Goal: Information Seeking & Learning: Learn about a topic

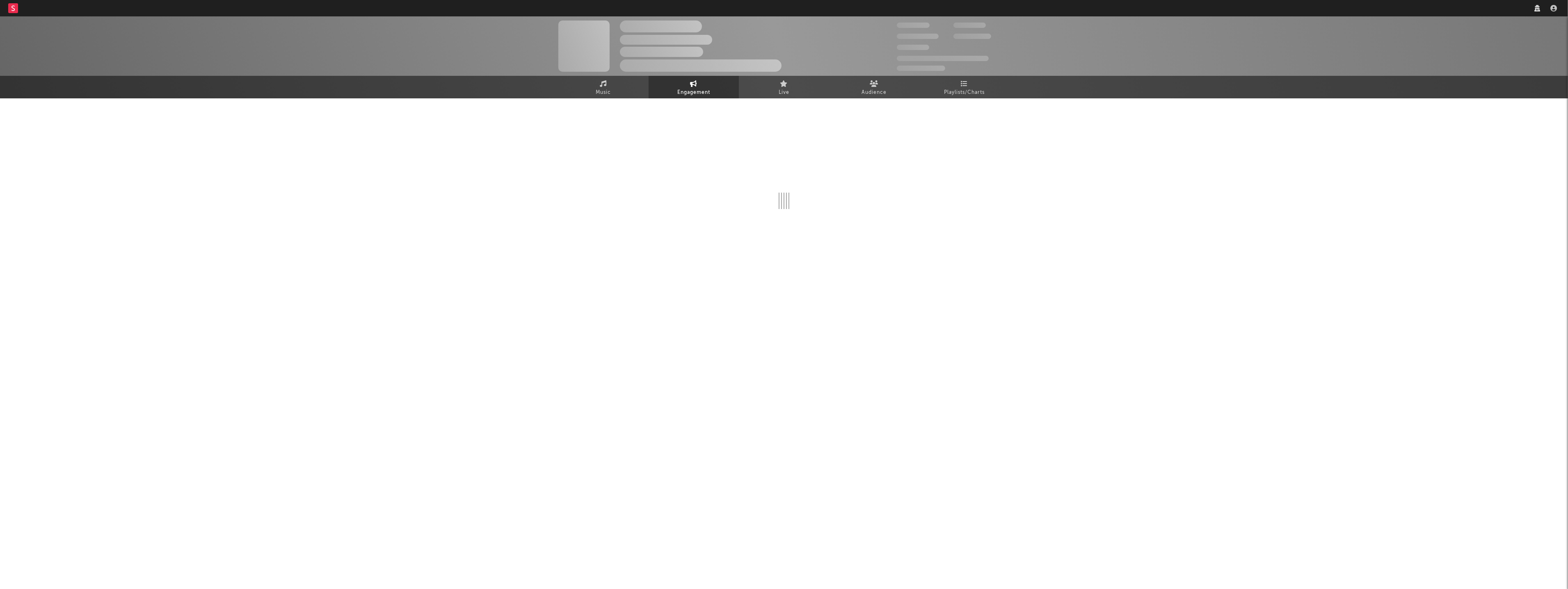
select select "1m"
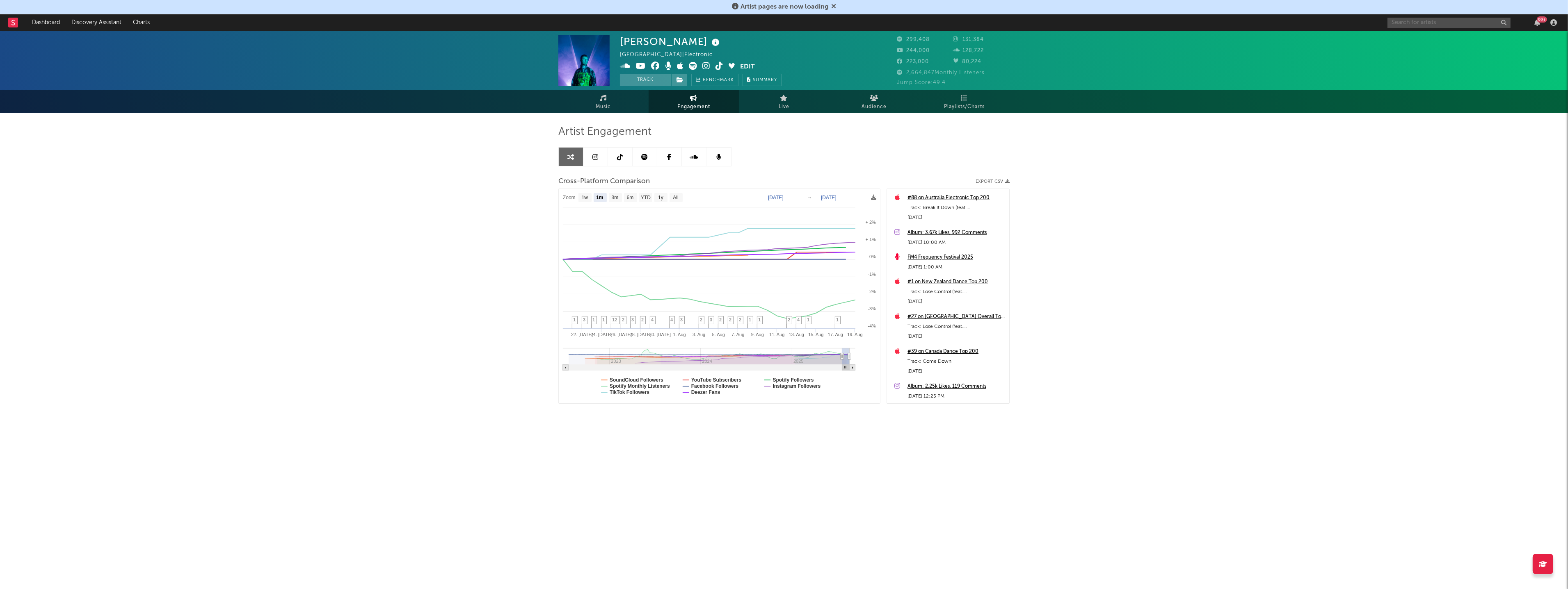
click at [1408, 22] on input "text" at bounding box center [1449, 22] width 123 height 10
type input "camel"
select select "1m"
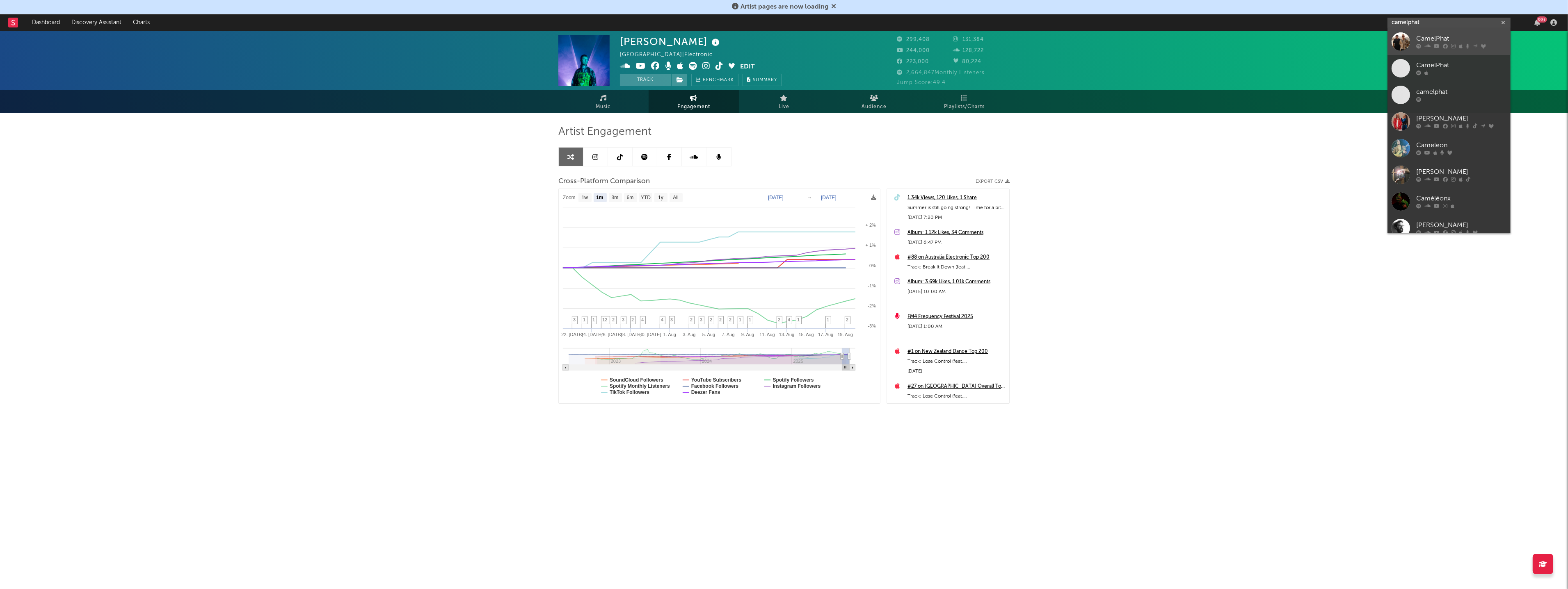
type input "camelphat"
click at [1460, 45] on icon at bounding box center [1461, 46] width 4 height 5
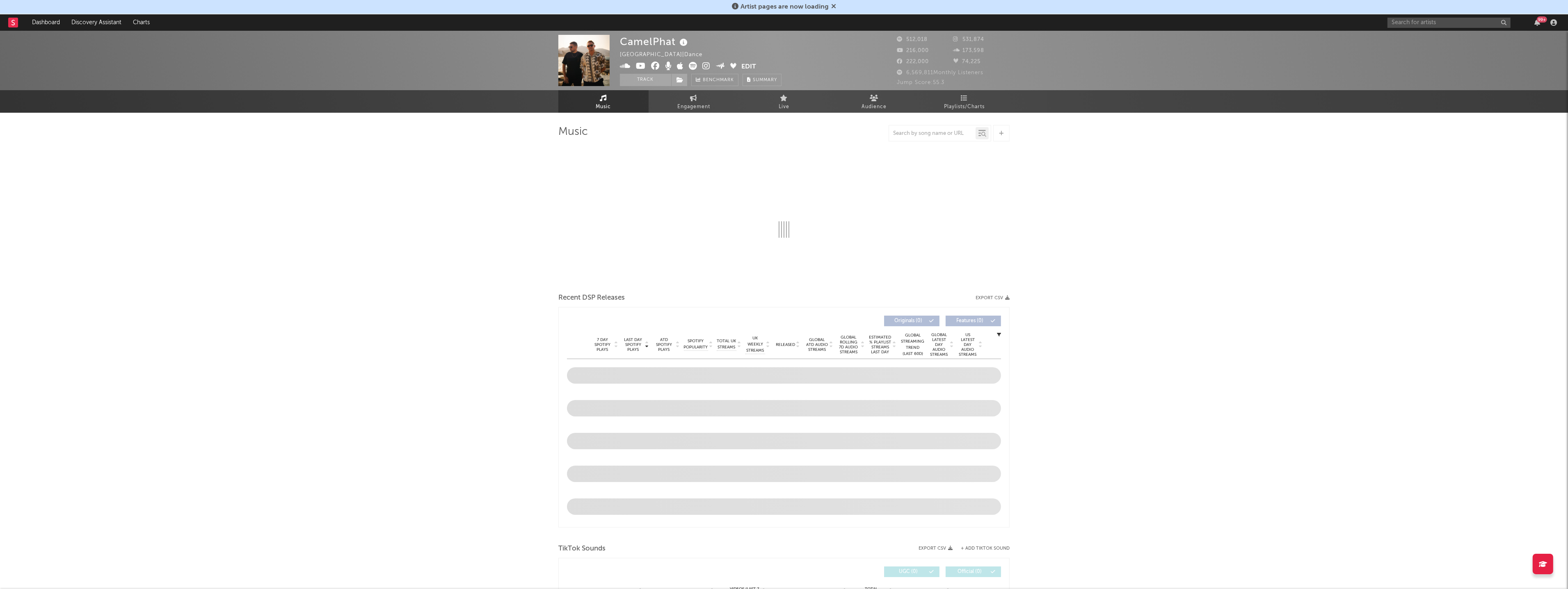
select select "6m"
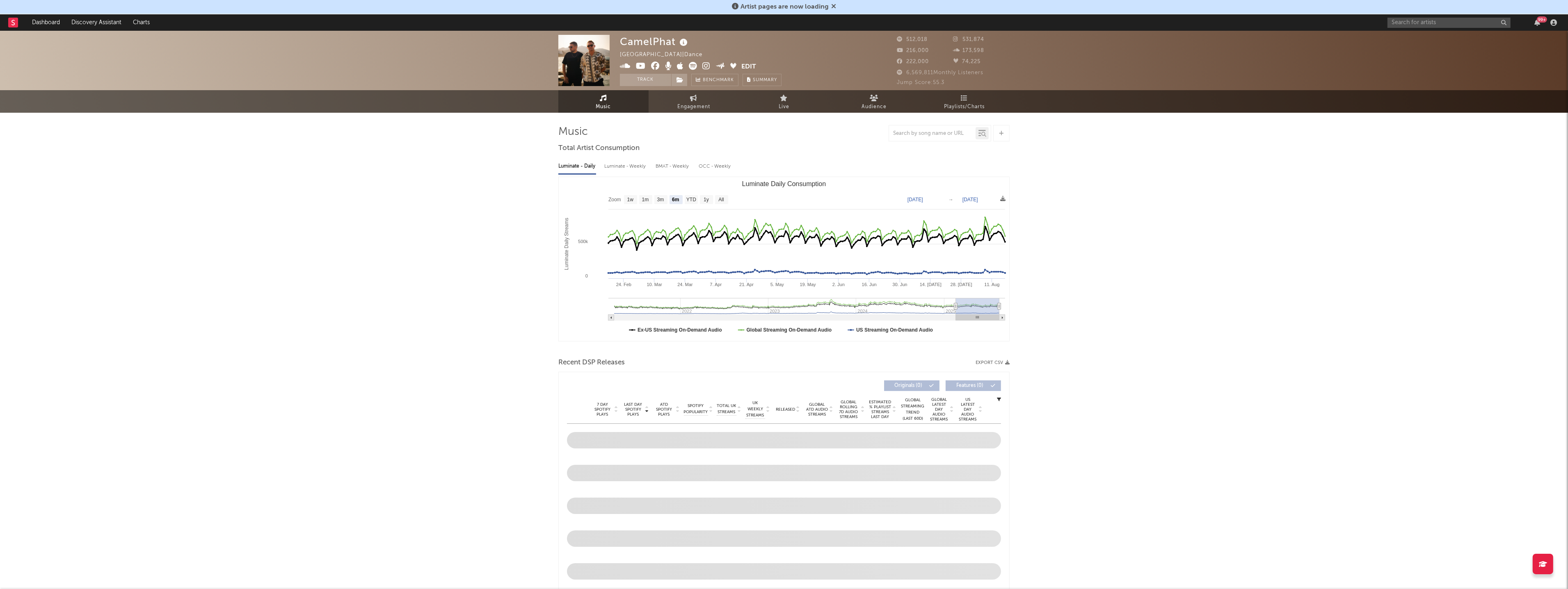
select select "6m"
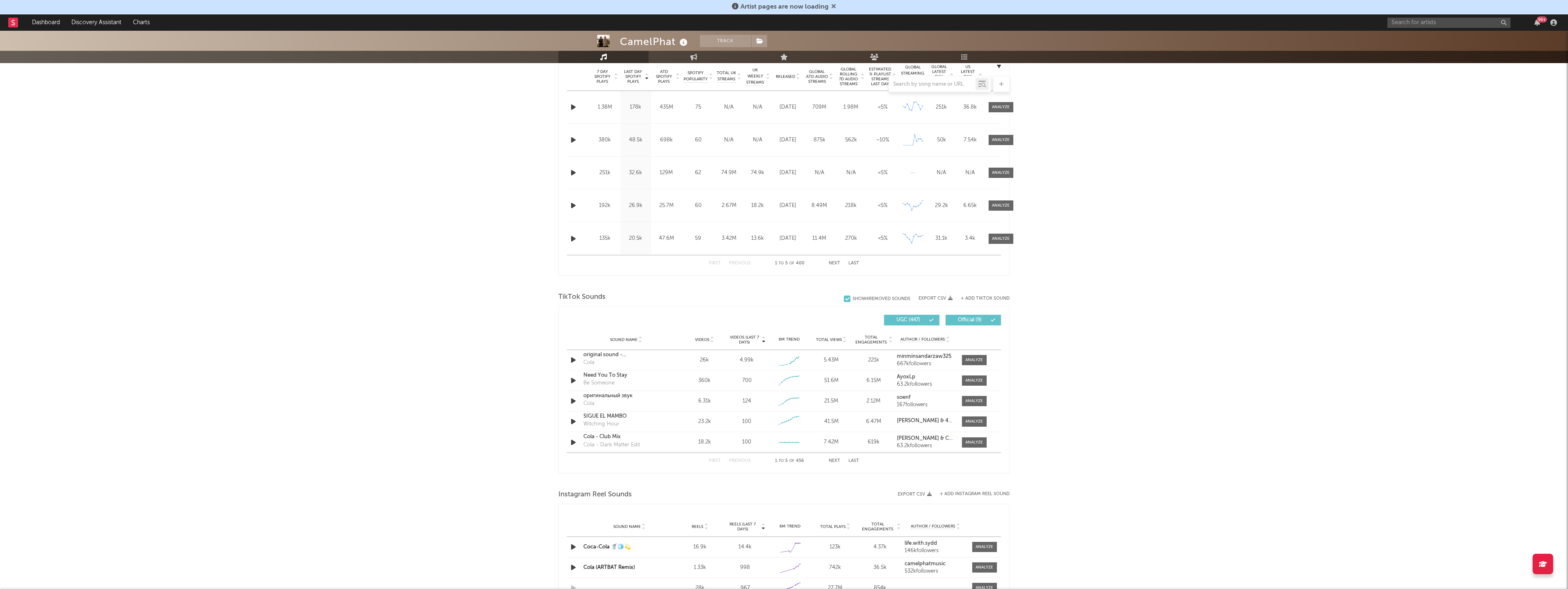
scroll to position [334, 0]
click at [836, 460] on button "Next" at bounding box center [834, 460] width 11 height 5
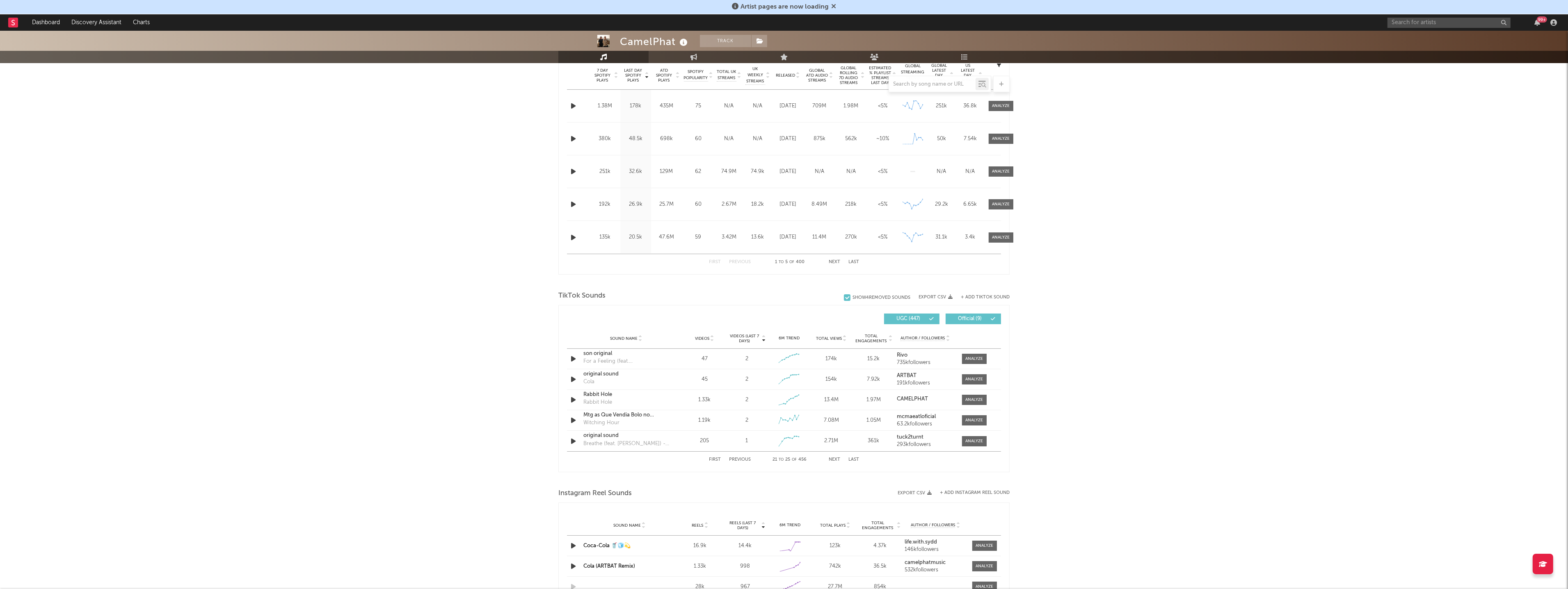
click at [921, 316] on span "UGC ( 447 )" at bounding box center [908, 318] width 38 height 5
click at [834, 458] on button "Next" at bounding box center [834, 460] width 11 height 5
click at [740, 458] on button "Previous" at bounding box center [740, 460] width 22 height 5
